Goal: Navigation & Orientation: Find specific page/section

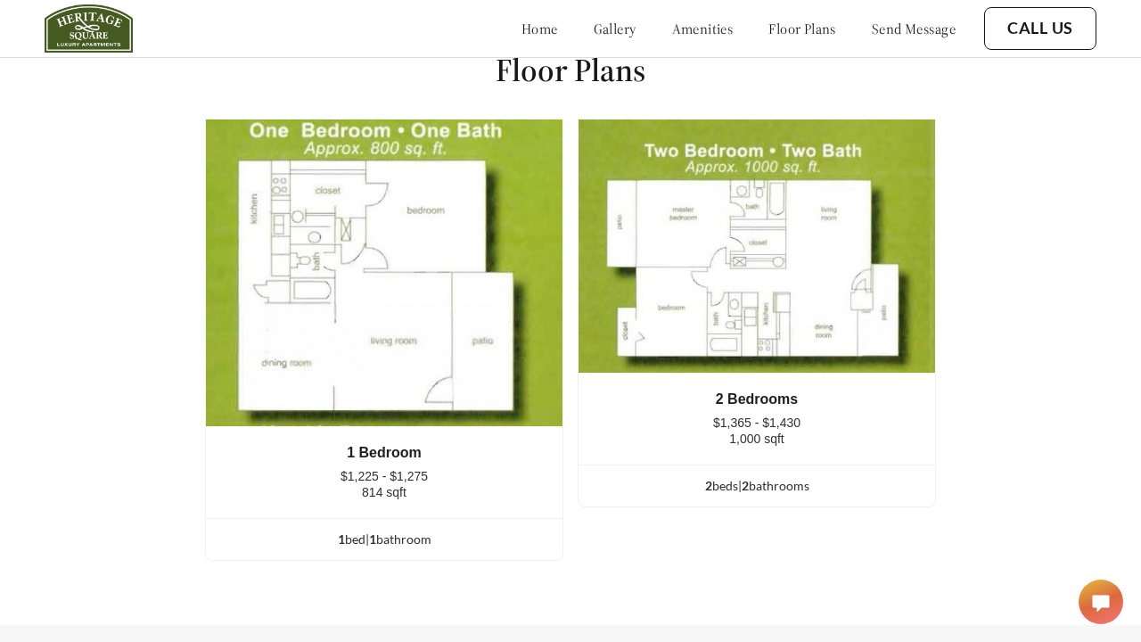
scroll to position [2268, 0]
